Goal: Find specific page/section: Find specific page/section

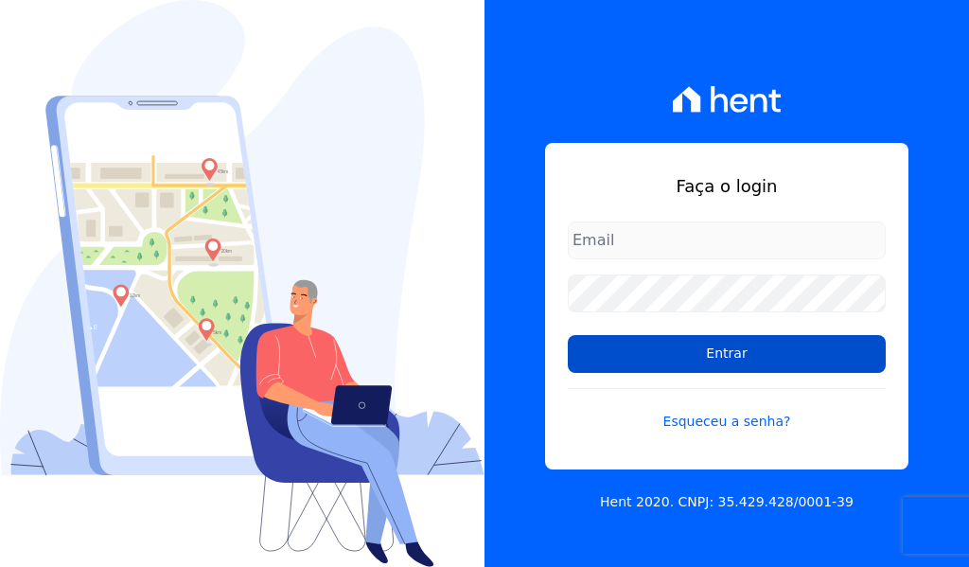
type input "[EMAIL_ADDRESS][DOMAIN_NAME]"
click at [652, 348] on input "Entrar" at bounding box center [727, 354] width 318 height 38
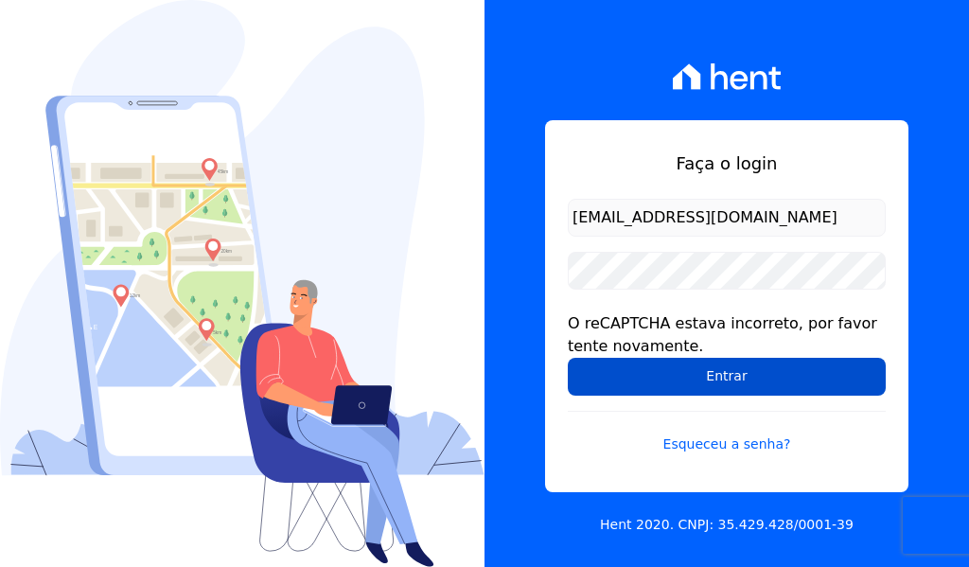
click at [752, 378] on input "Entrar" at bounding box center [727, 377] width 318 height 38
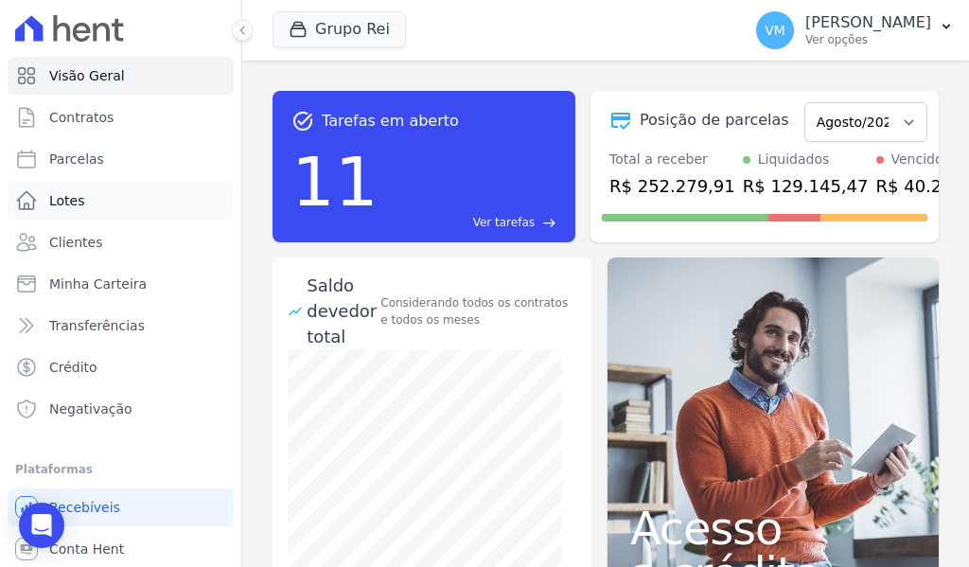
click at [79, 197] on span "Lotes" at bounding box center [67, 200] width 36 height 19
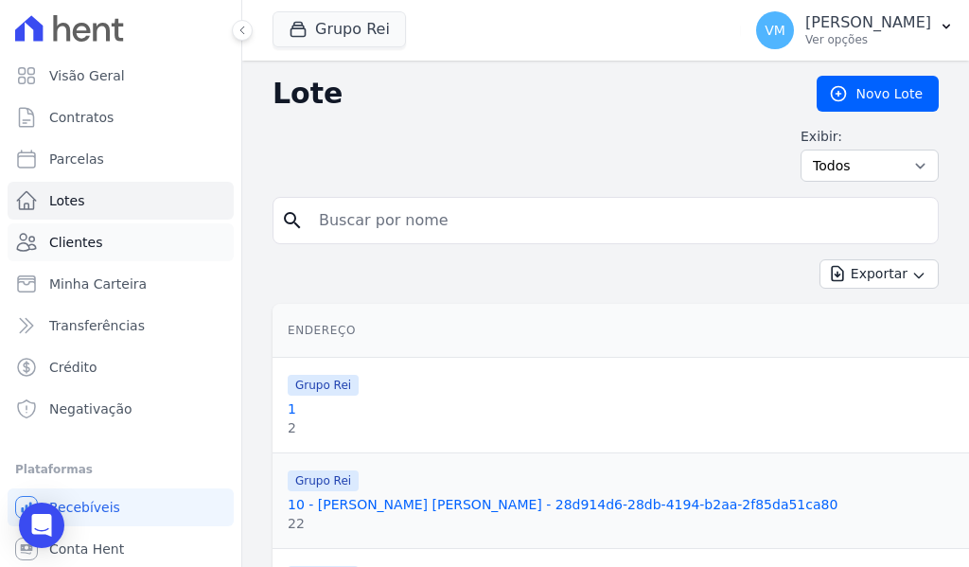
click at [92, 242] on span "Clientes" at bounding box center [75, 242] width 53 height 19
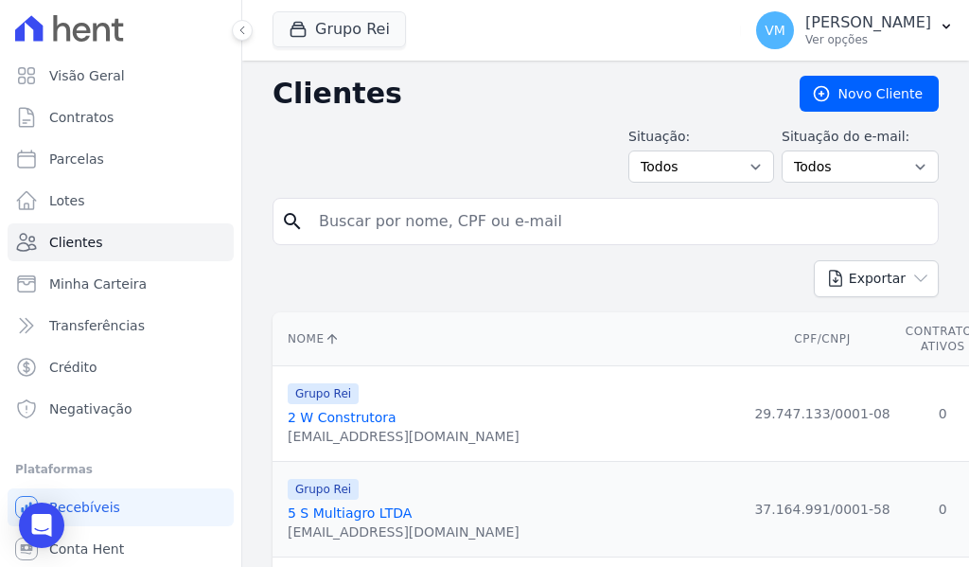
drag, startPoint x: 448, startPoint y: 228, endPoint x: 416, endPoint y: 228, distance: 32.2
click at [448, 228] on input "search" at bounding box center [618, 221] width 623 height 38
click at [549, 229] on input "search" at bounding box center [618, 221] width 623 height 38
paste input "01741410096"
type input "01741410096"
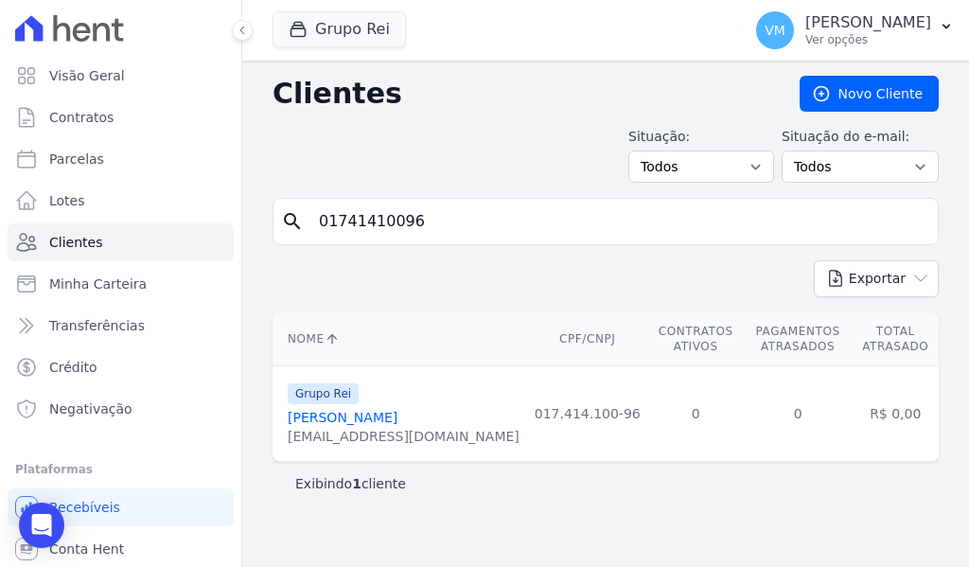
click at [361, 416] on link "Sabrina Tais Da Costa" at bounding box center [343, 417] width 110 height 15
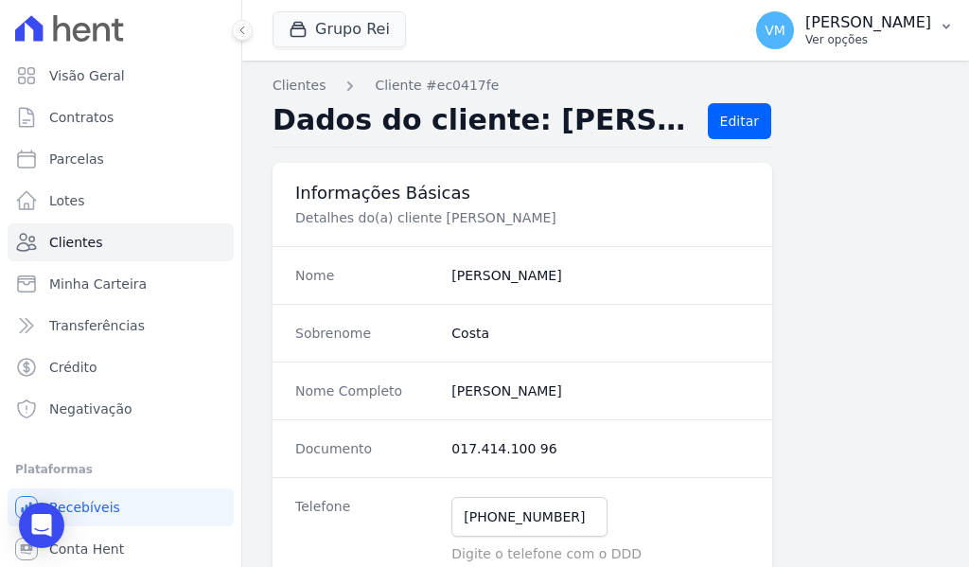
click at [925, 24] on p "Vyviane Martins" at bounding box center [868, 22] width 126 height 19
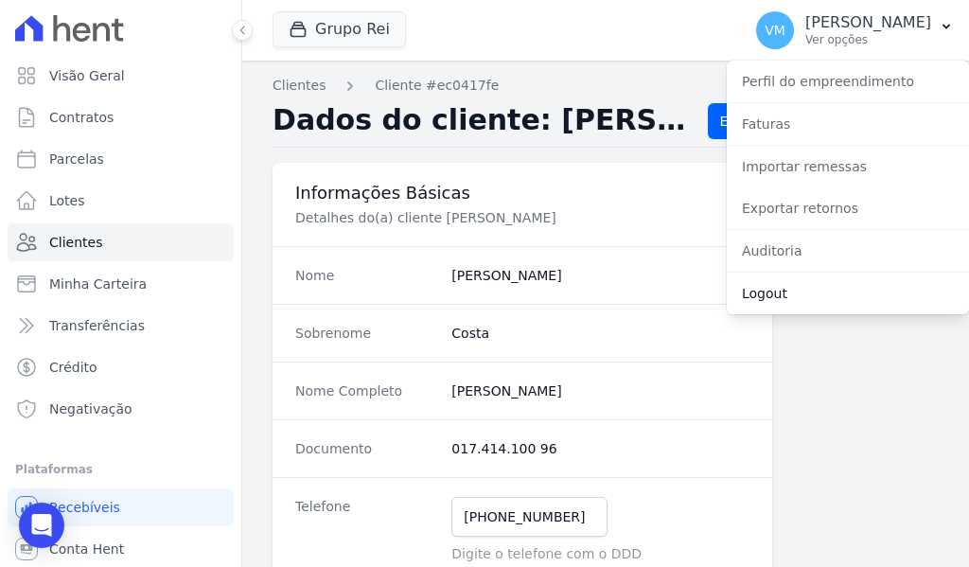
drag, startPoint x: 791, startPoint y: 293, endPoint x: 751, endPoint y: 258, distance: 53.0
click at [791, 293] on link "Logout" at bounding box center [848, 293] width 242 height 34
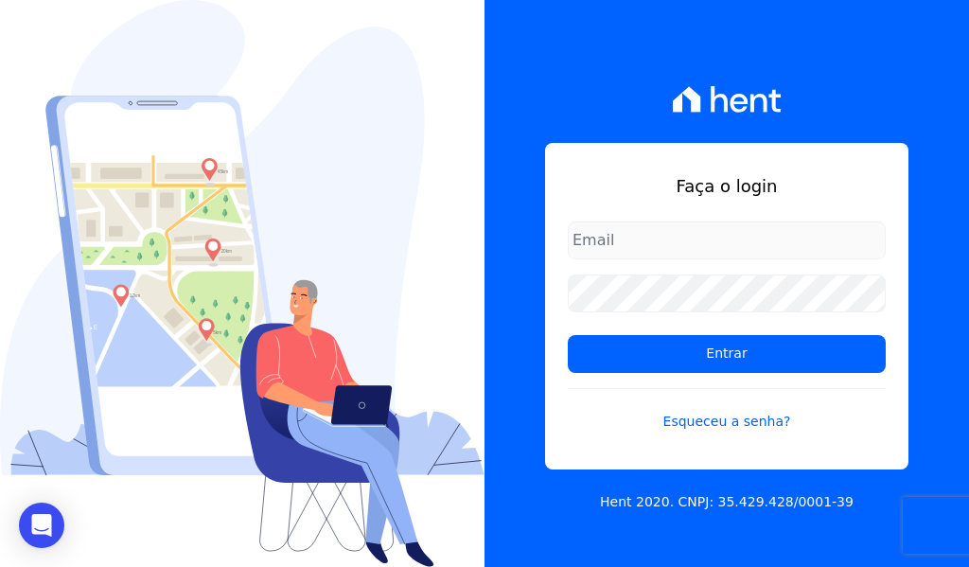
type input "[EMAIL_ADDRESS][DOMAIN_NAME]"
